Goal: Navigation & Orientation: Find specific page/section

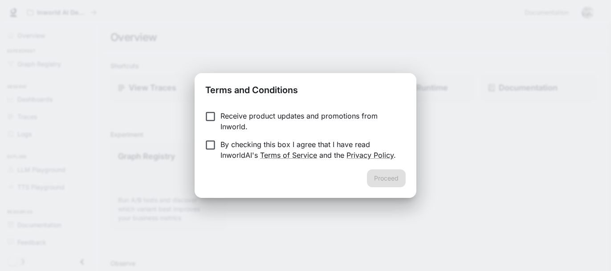
click at [279, 206] on div "Terms and Conditions Receive product updates and promotions from Inworld. By ch…" at bounding box center [305, 135] width 611 height 271
click at [379, 176] on button "Proceed" at bounding box center [386, 178] width 39 height 18
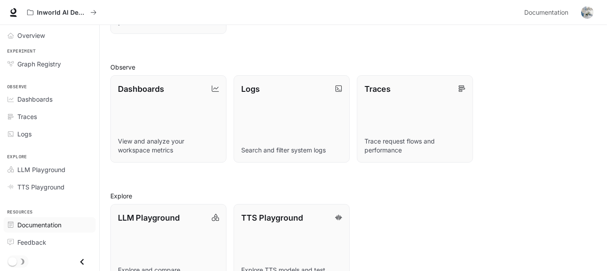
scroll to position [226, 0]
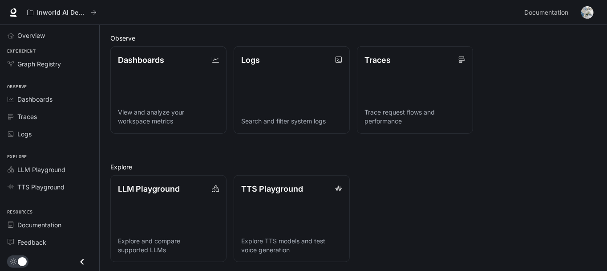
scroll to position [225, 0]
click at [83, 262] on icon "Close drawer" at bounding box center [82, 261] width 12 height 12
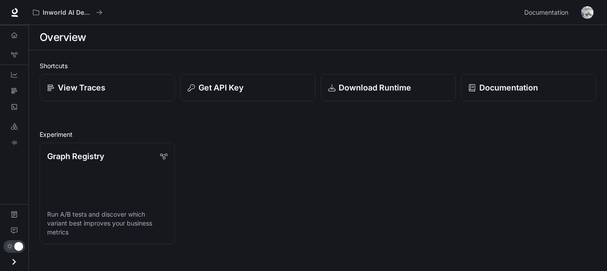
scroll to position [0, 0]
click at [15, 36] on icon "Overview" at bounding box center [14, 35] width 6 height 6
